Goal: Transaction & Acquisition: Book appointment/travel/reservation

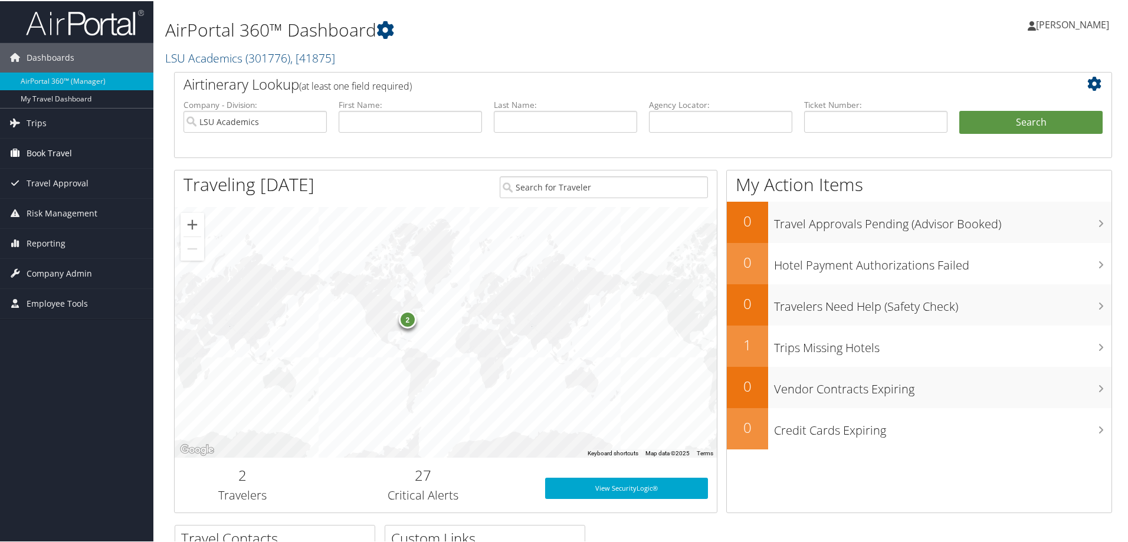
click at [61, 150] on span "Book Travel" at bounding box center [49, 151] width 45 height 29
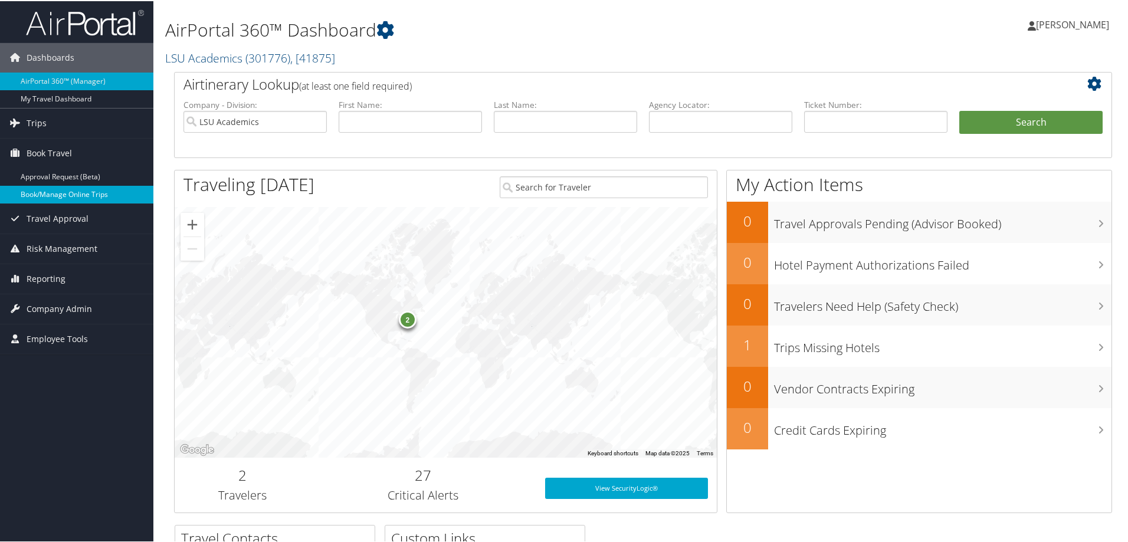
click at [57, 190] on link "Book/Manage Online Trips" at bounding box center [76, 194] width 153 height 18
click at [64, 192] on link "Book/Manage Online Trips" at bounding box center [76, 194] width 153 height 18
